Goal: Information Seeking & Learning: Find specific fact

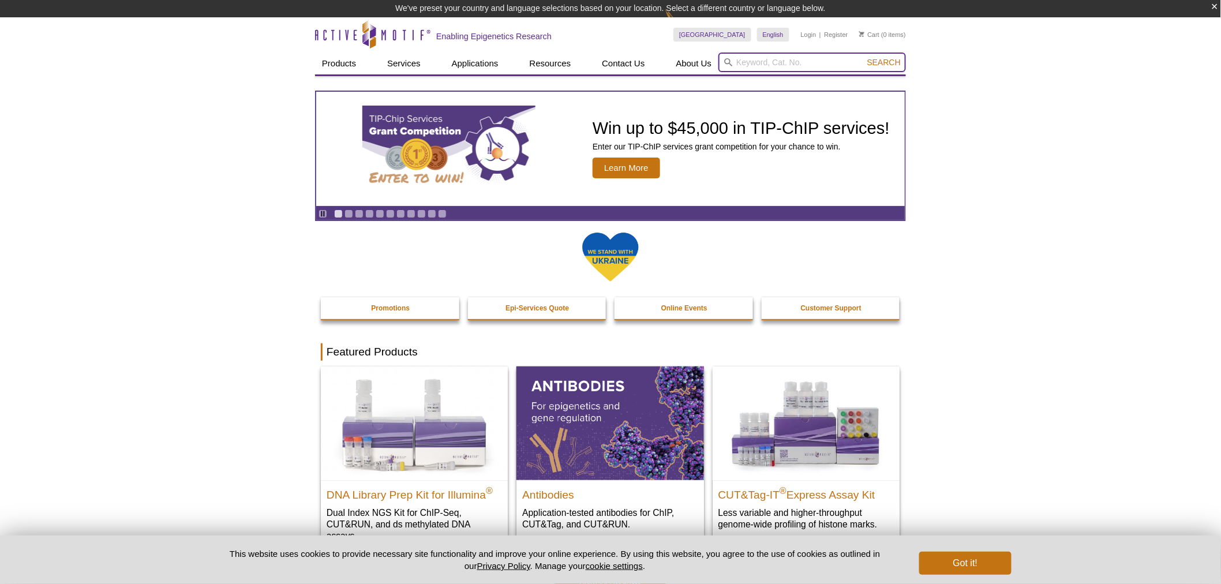
click at [780, 65] on input "search" at bounding box center [813, 63] width 188 height 20
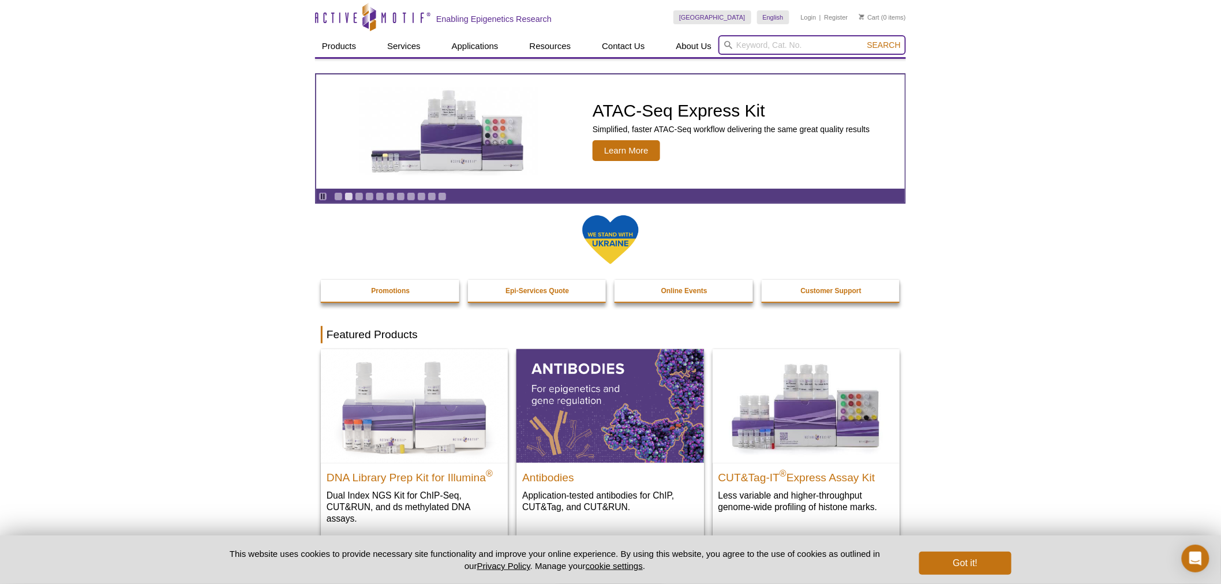
click at [787, 40] on input "search" at bounding box center [813, 45] width 188 height 20
type input "43396"
click at [864, 40] on button "Search" at bounding box center [884, 45] width 40 height 10
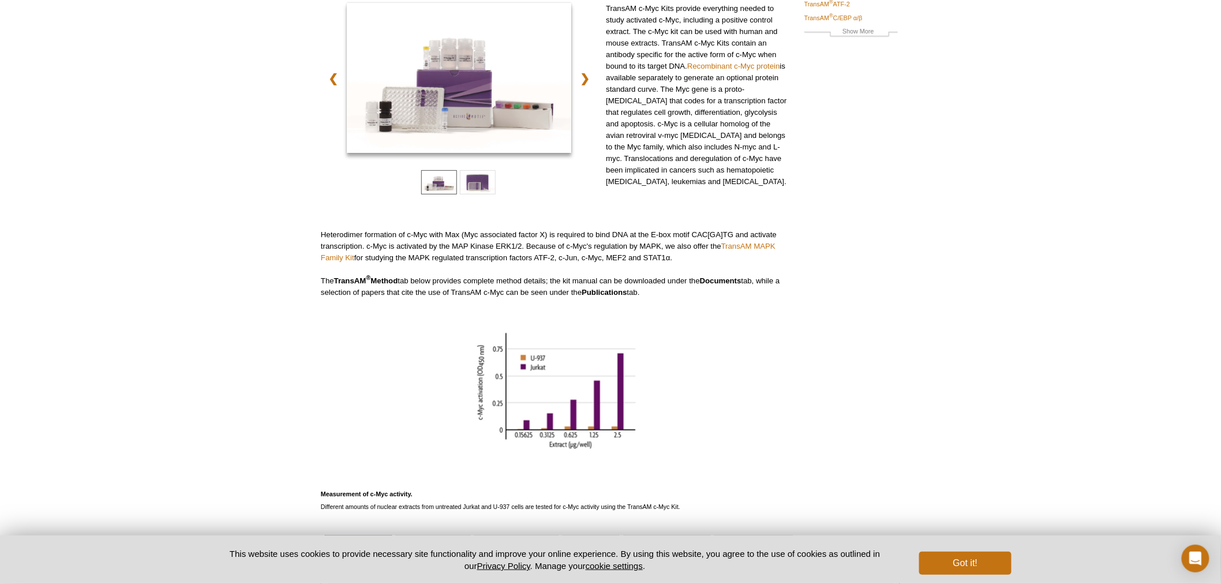
scroll to position [322, 0]
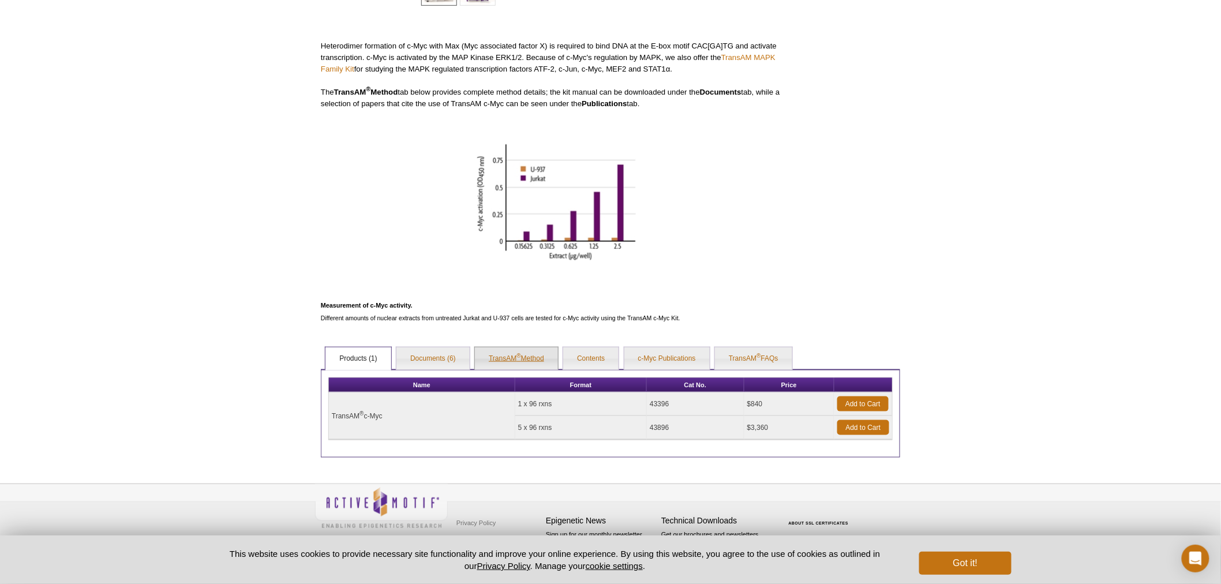
click at [526, 357] on link "TransAM ® Method" at bounding box center [516, 358] width 83 height 23
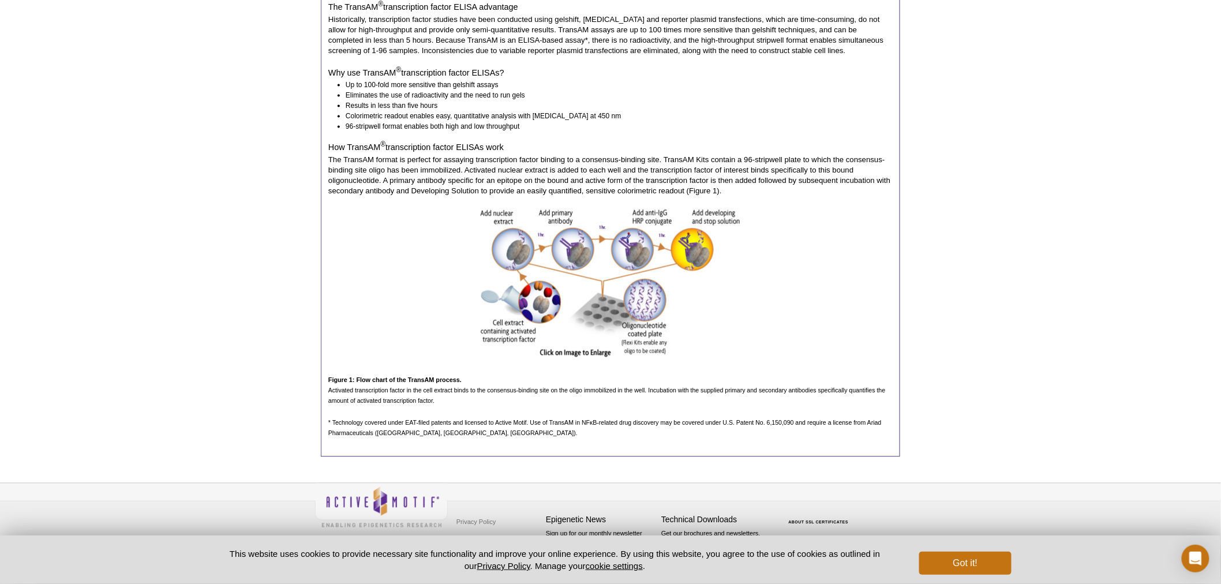
scroll to position [358, 0]
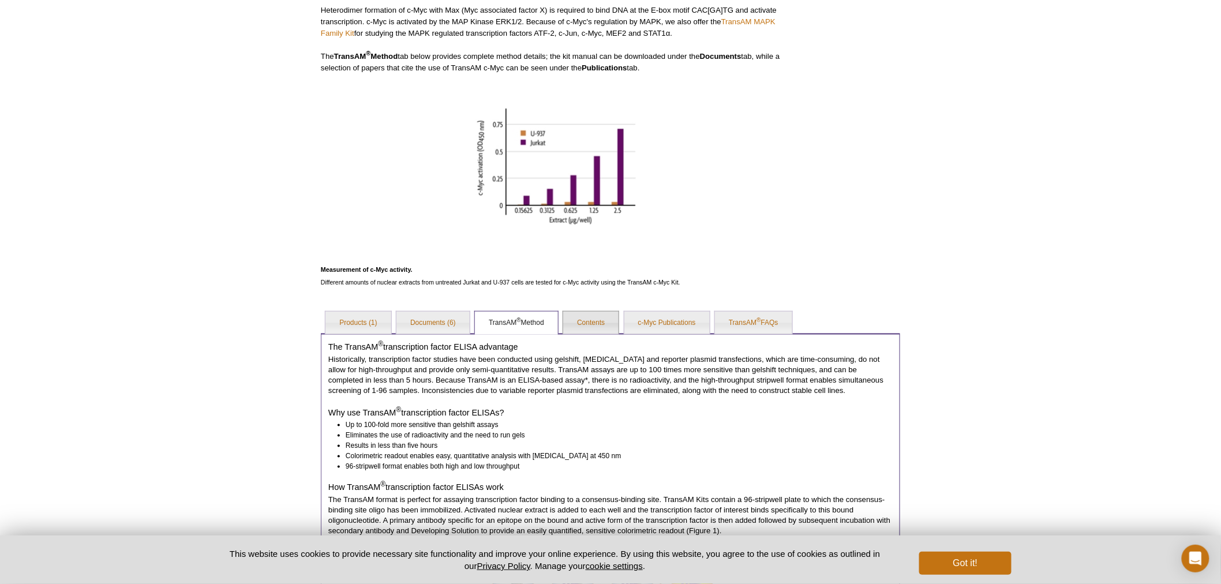
click at [604, 323] on link "Contents" at bounding box center [590, 323] width 55 height 23
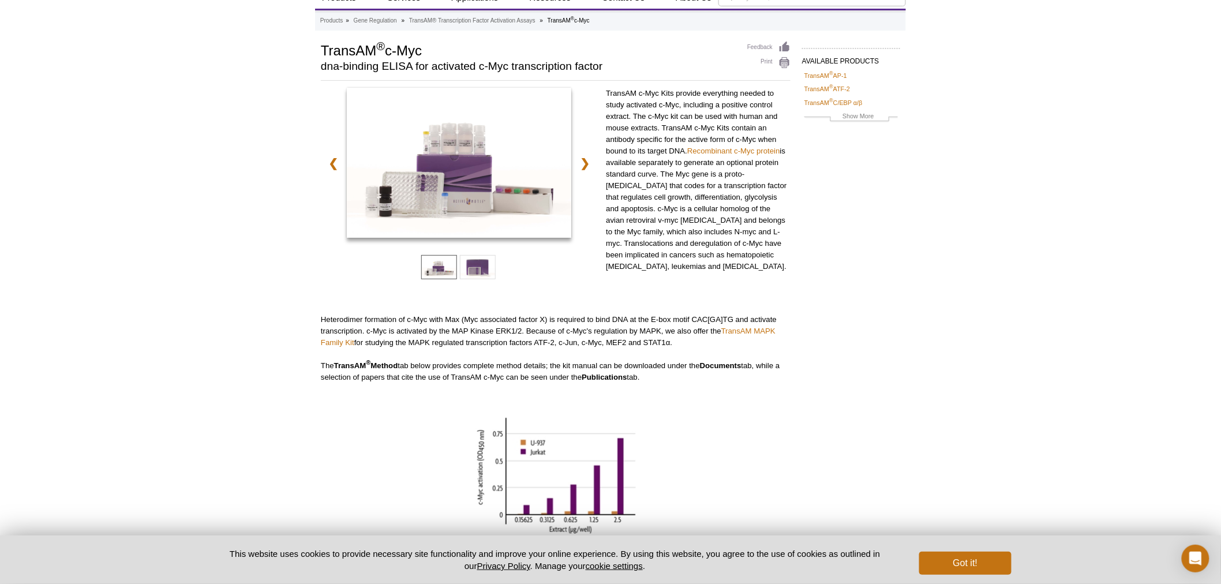
scroll to position [48, 0]
